Goal: Information Seeking & Learning: Learn about a topic

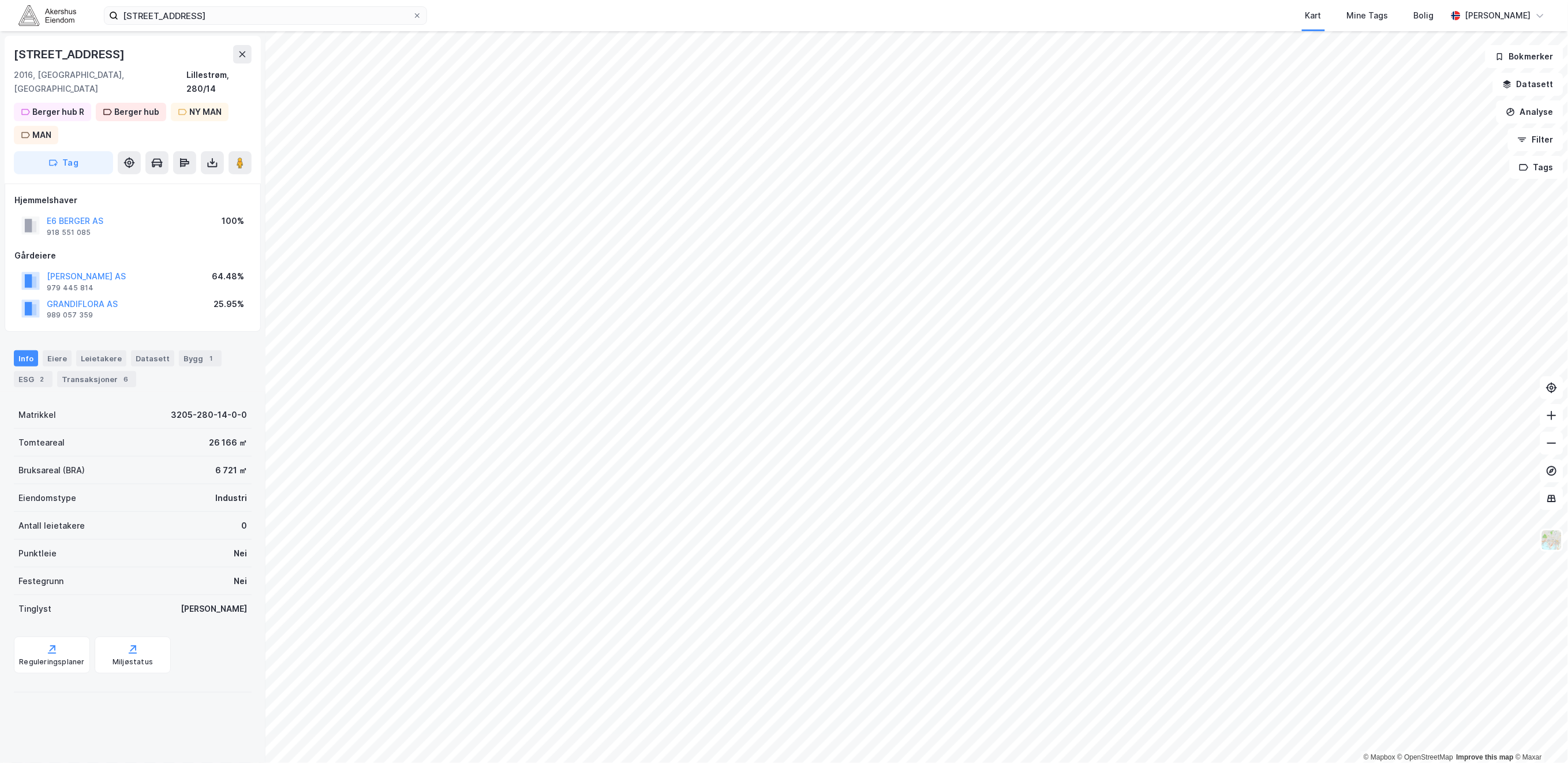
click at [30, 15] on img at bounding box center [48, 16] width 58 height 20
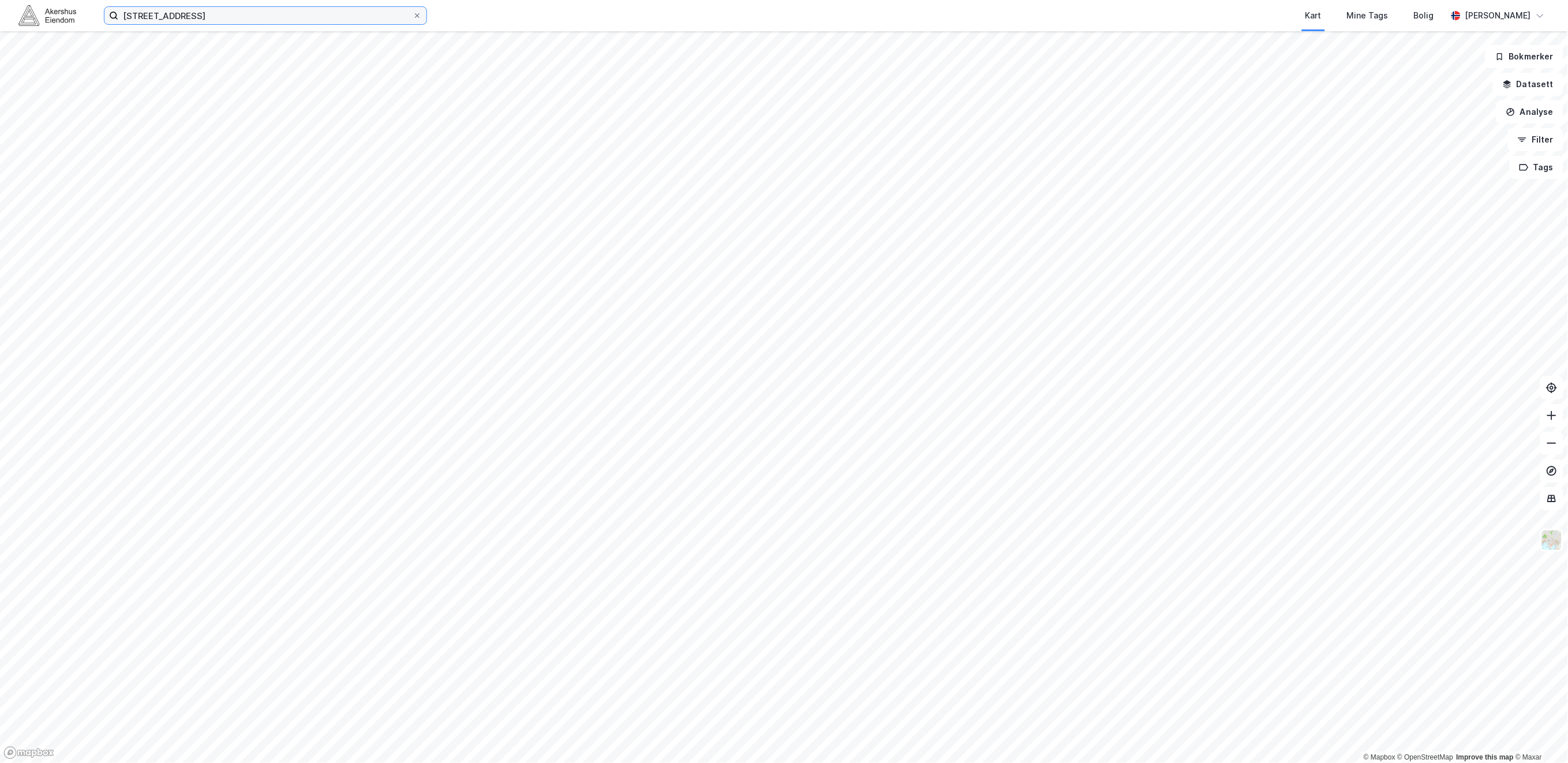
click at [266, 18] on input "[STREET_ADDRESS]" at bounding box center [265, 16] width 294 height 17
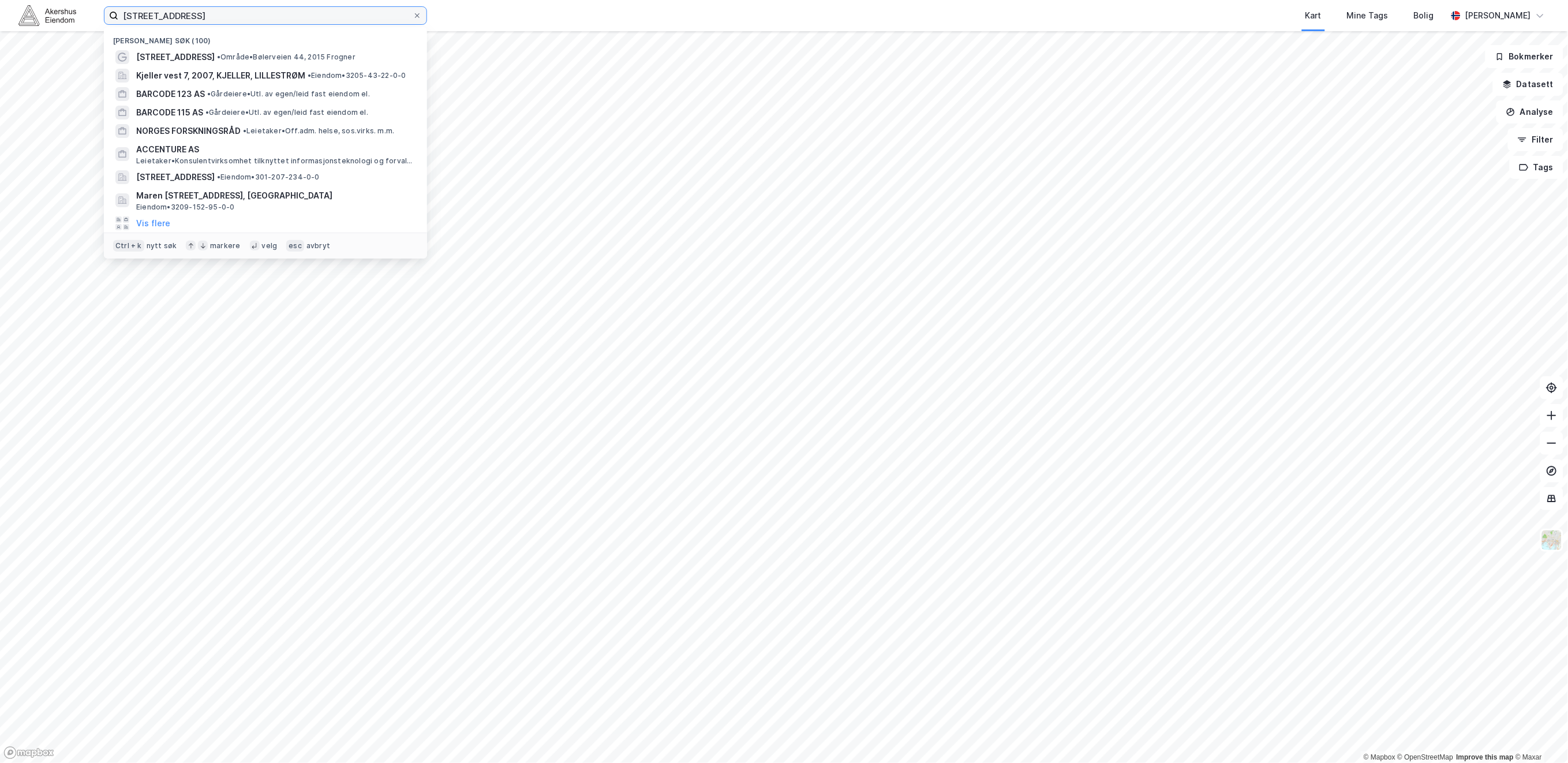
click at [266, 18] on input "[STREET_ADDRESS]" at bounding box center [265, 16] width 294 height 17
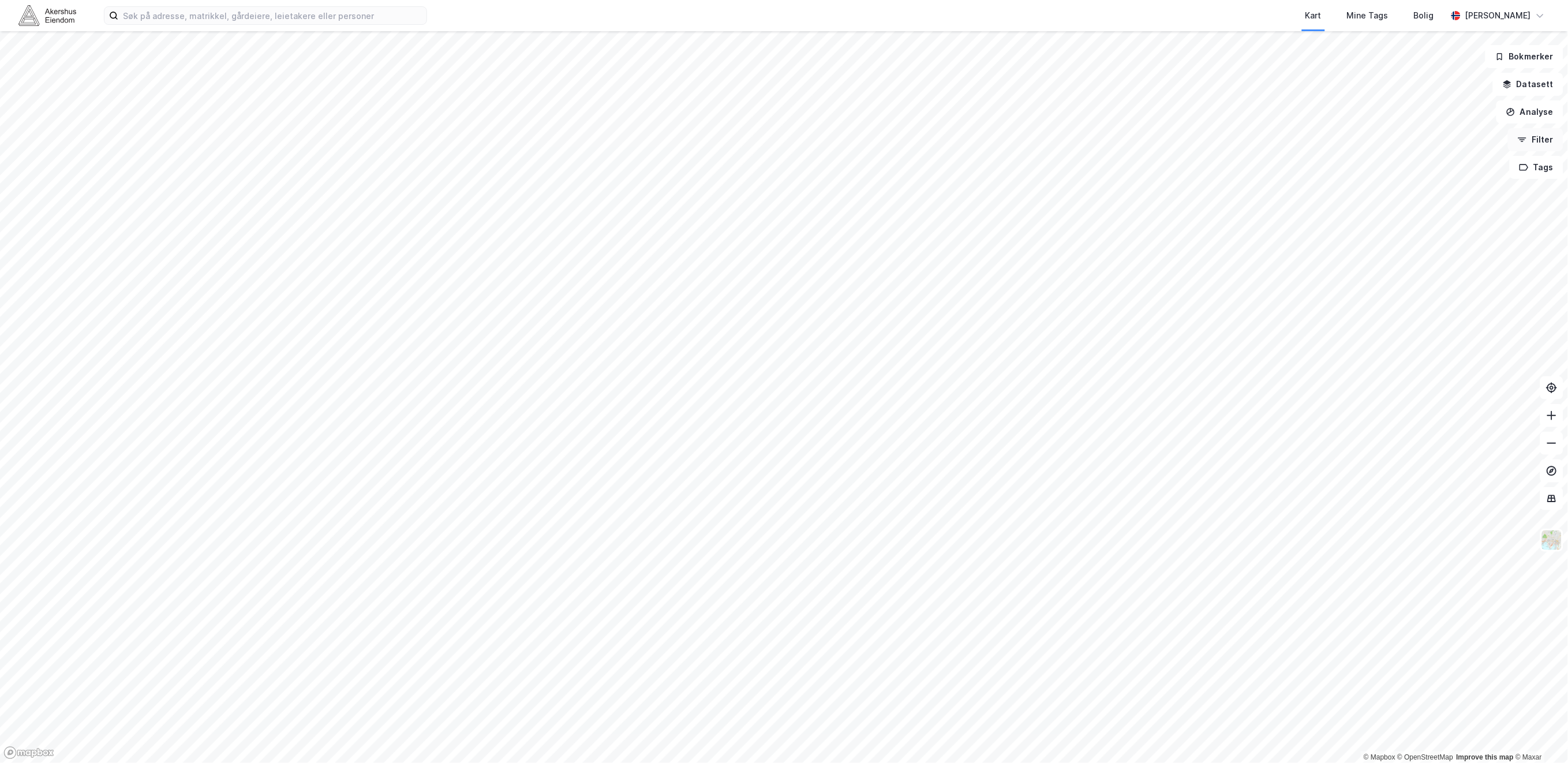
click at [1546, 141] on button "Filter" at bounding box center [1536, 139] width 56 height 23
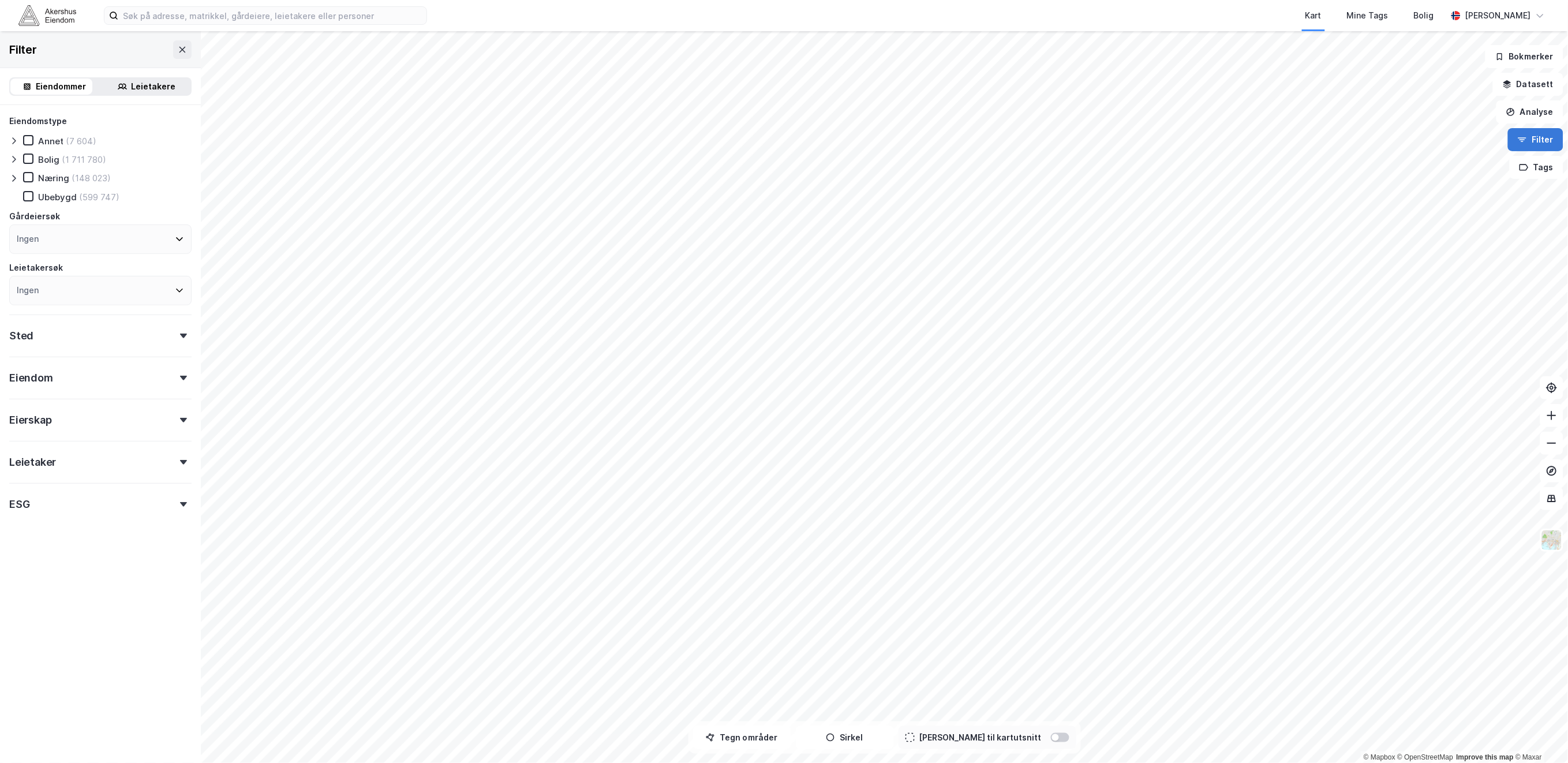
click at [1546, 141] on button "Filter" at bounding box center [1536, 139] width 56 height 23
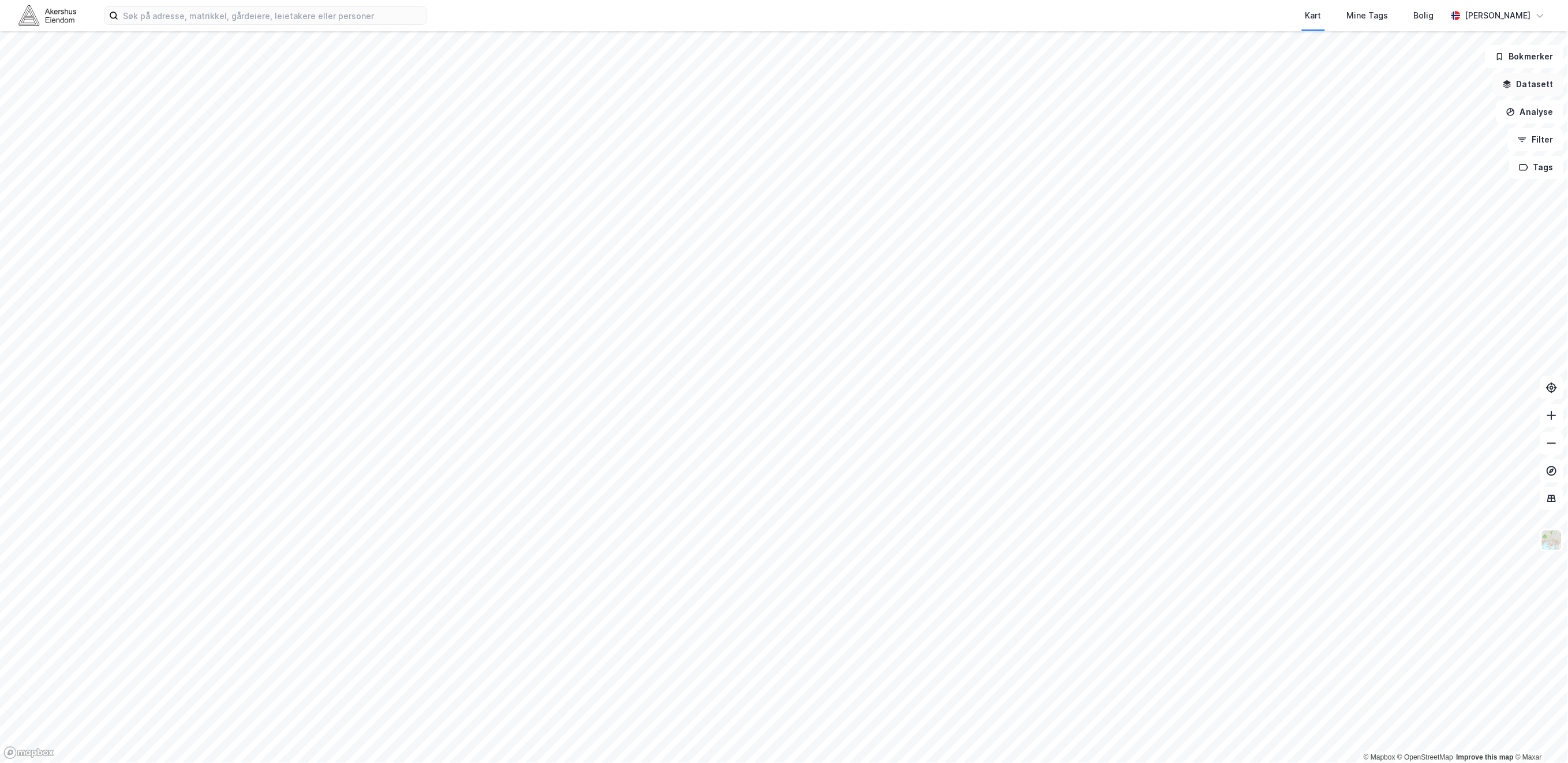
click at [1548, 83] on button "Datasett" at bounding box center [1529, 84] width 71 height 23
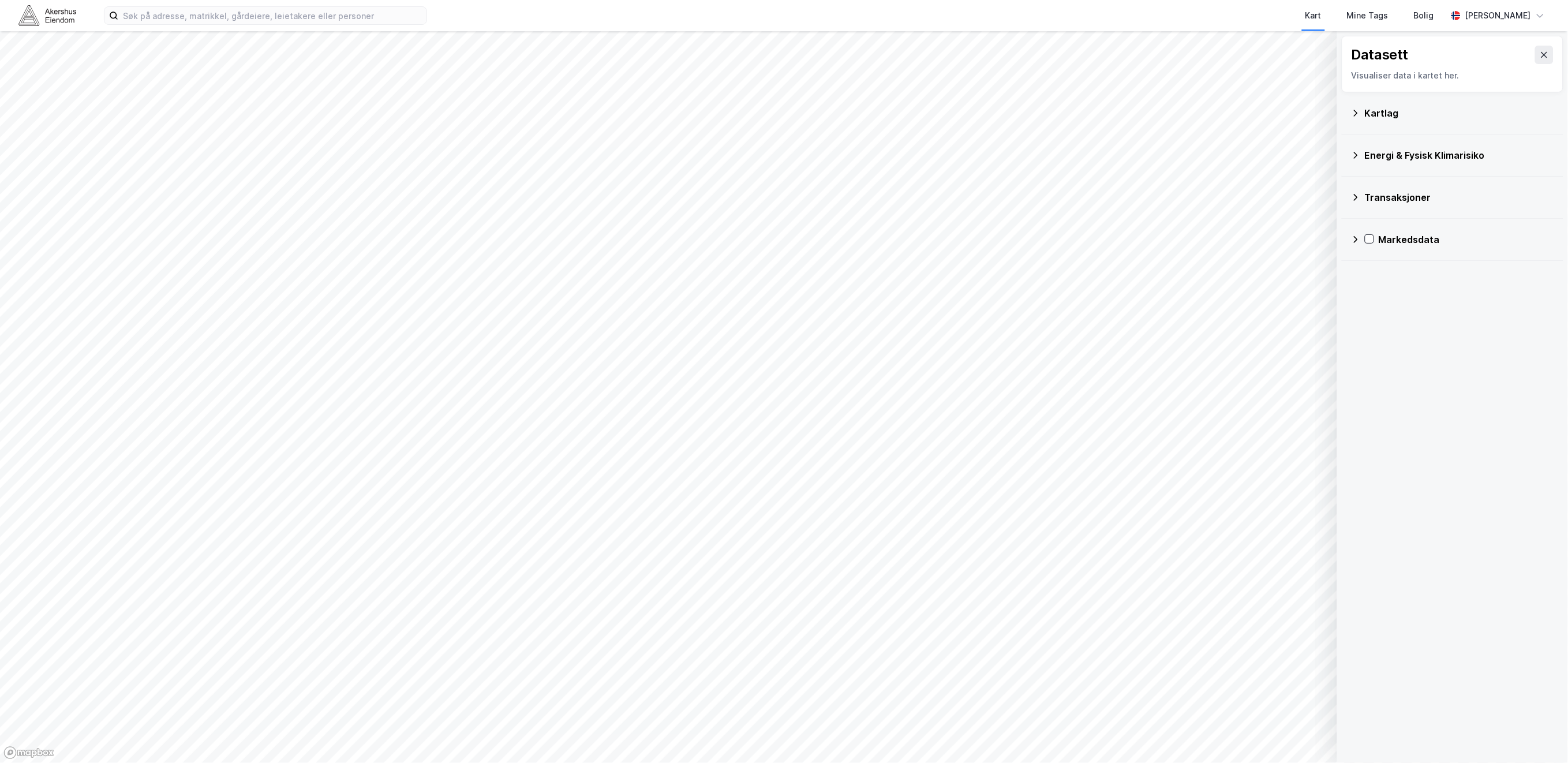
click at [1352, 114] on icon at bounding box center [1356, 113] width 9 height 9
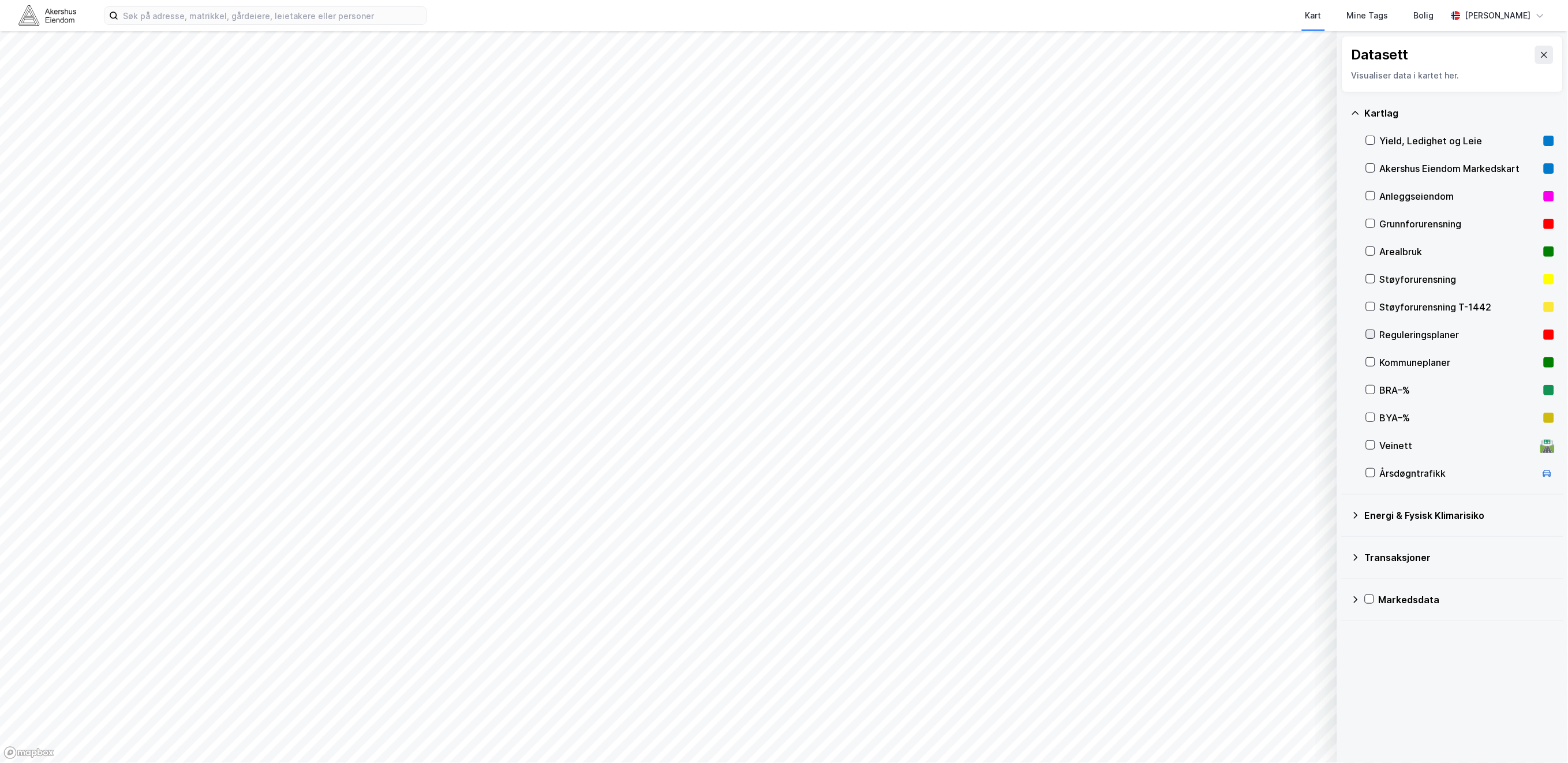
click at [1369, 332] on icon at bounding box center [1371, 334] width 8 height 8
click at [1371, 364] on icon at bounding box center [1371, 362] width 6 height 4
click at [1372, 337] on icon at bounding box center [1371, 334] width 8 height 8
click at [1372, 336] on icon at bounding box center [1371, 334] width 8 height 8
click at [1370, 359] on icon at bounding box center [1371, 362] width 8 height 8
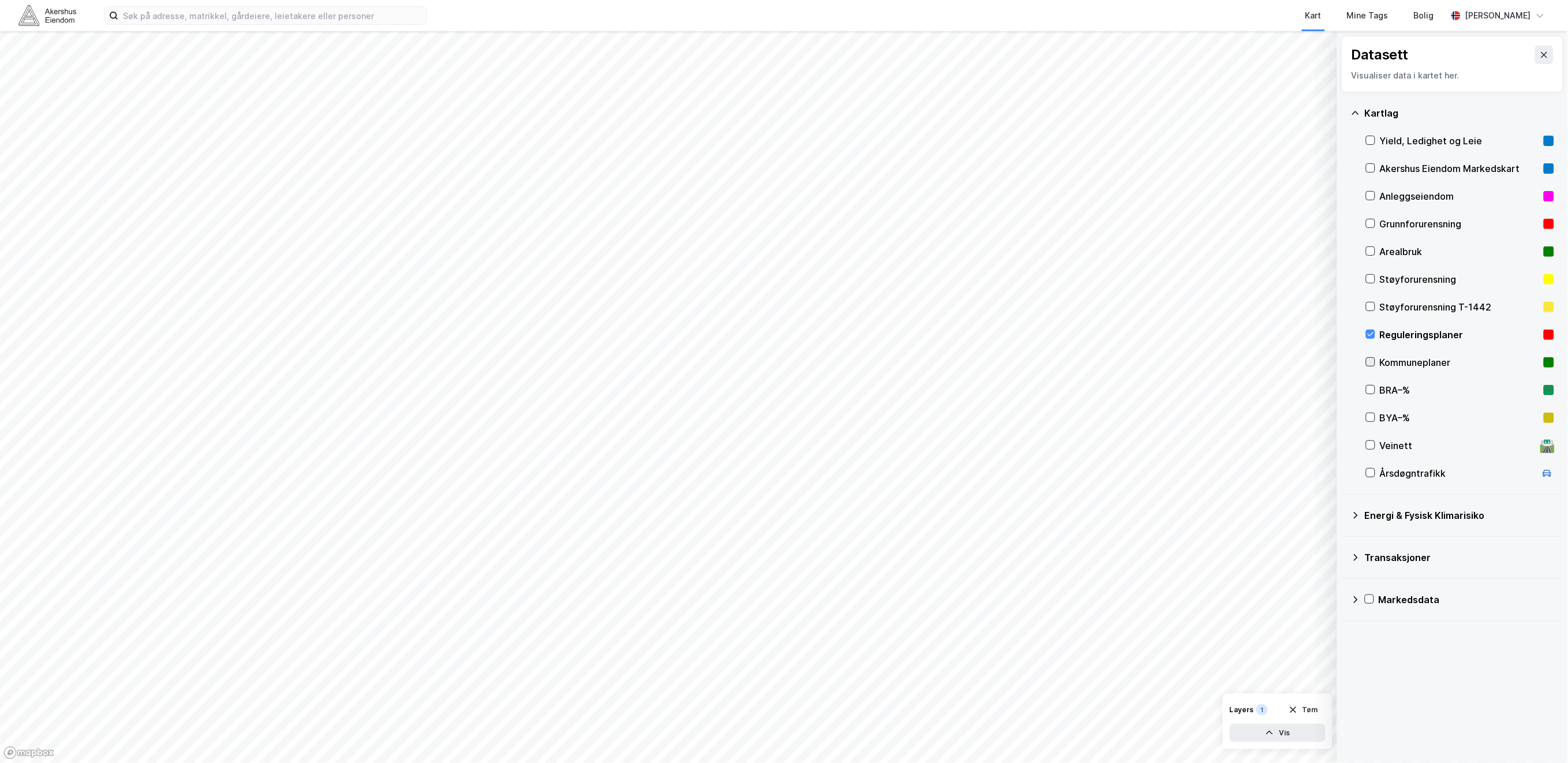
click at [1370, 359] on icon at bounding box center [1371, 362] width 8 height 8
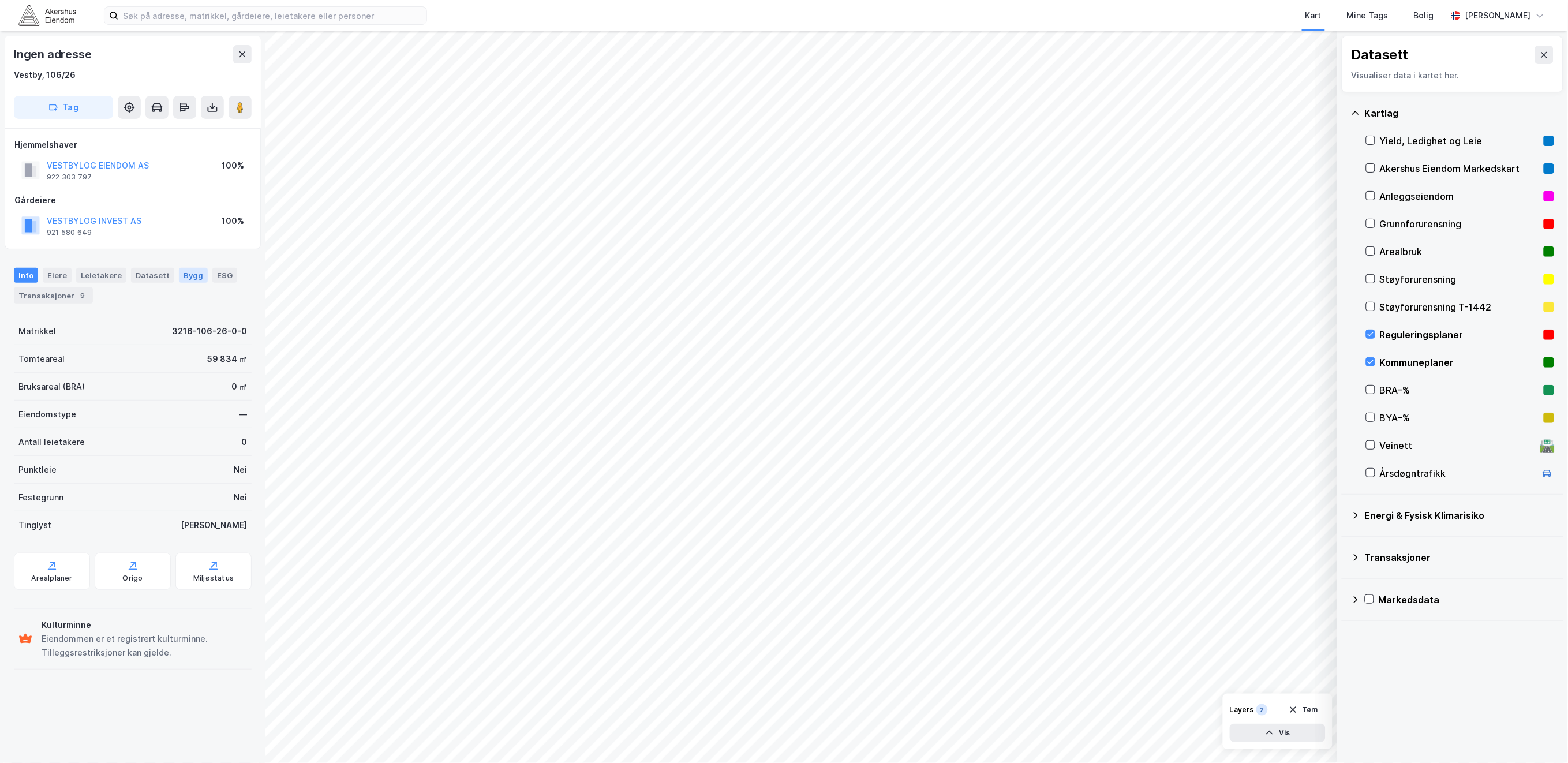
click at [183, 276] on div "Bygg" at bounding box center [193, 274] width 29 height 15
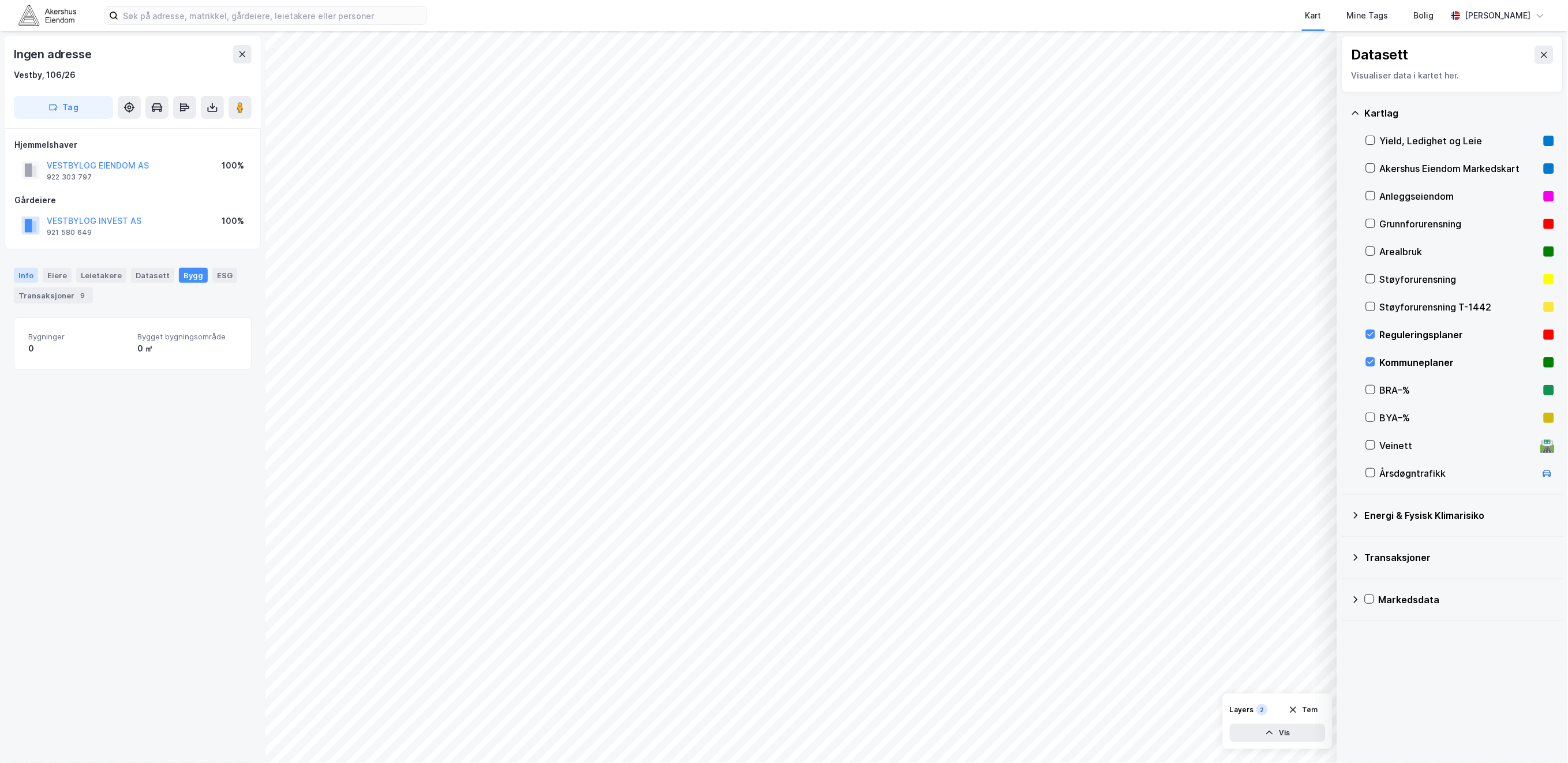
click at [16, 279] on div "Info" at bounding box center [26, 274] width 24 height 15
